Goal: Task Accomplishment & Management: Manage account settings

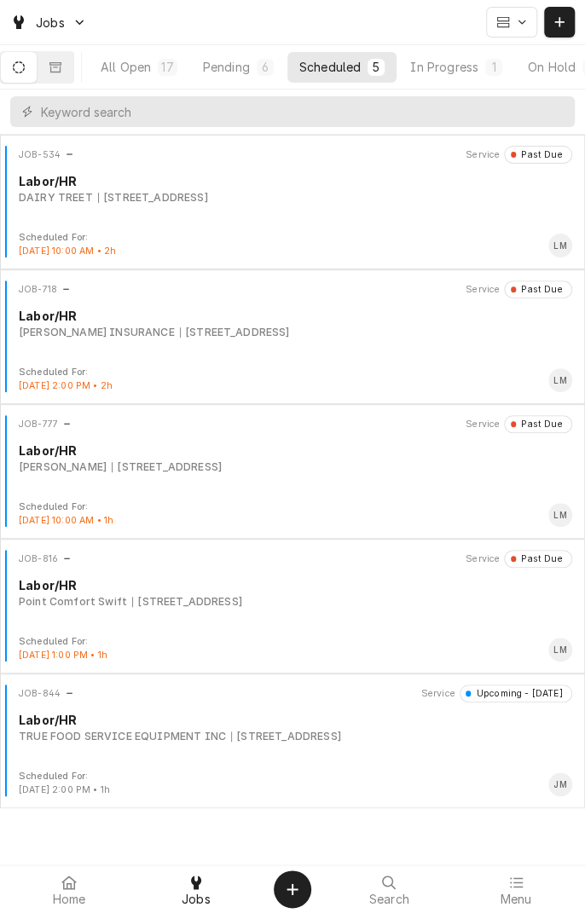
click at [433, 67] on div "In Progress" at bounding box center [444, 67] width 68 height 18
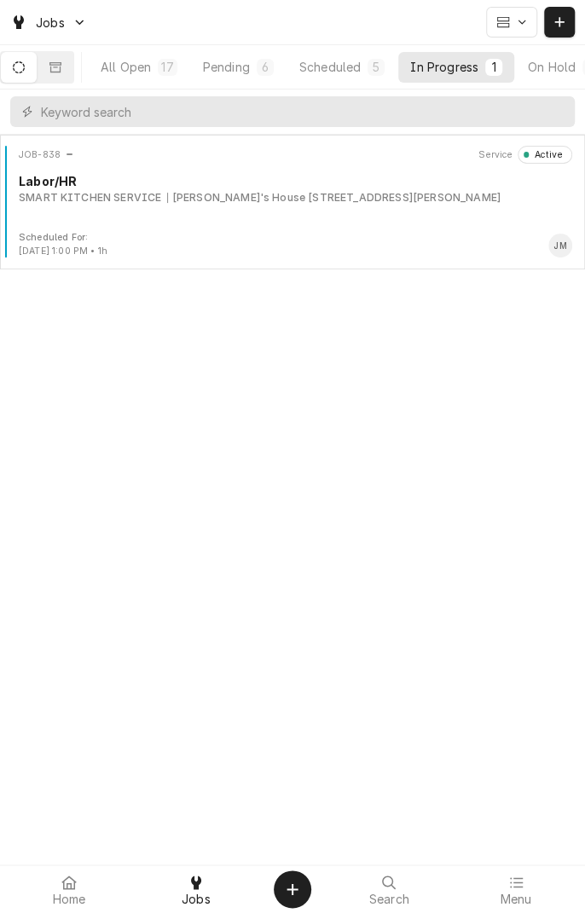
click at [428, 257] on div "Scheduled For: [DATE] 1:00 PM • 1h JM" at bounding box center [292, 244] width 571 height 27
